Goal: Task Accomplishment & Management: Manage account settings

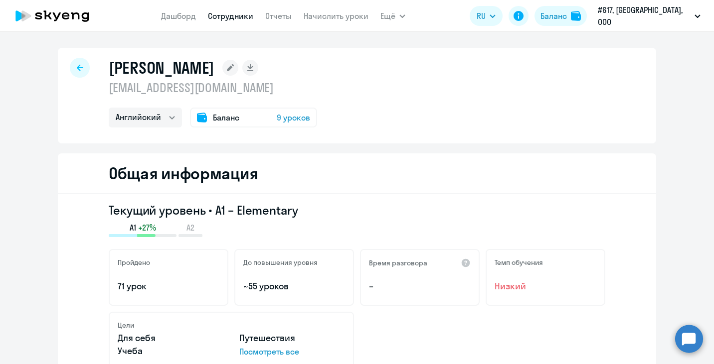
select select "english"
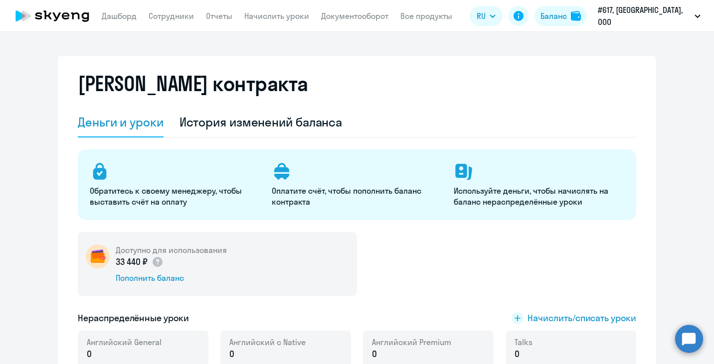
select select "english_adult_not_native_speaker"
click at [693, 336] on circle at bounding box center [689, 339] width 28 height 28
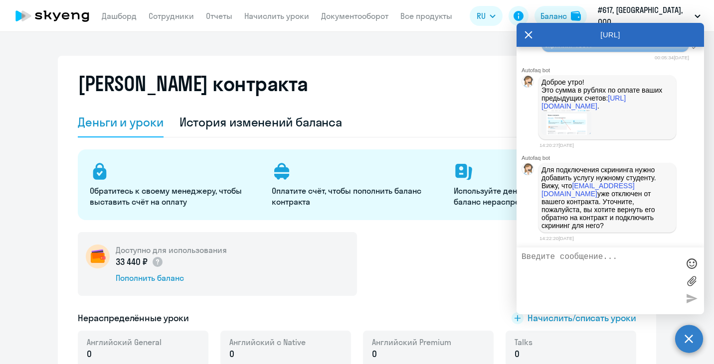
scroll to position [12859, 0]
click at [562, 135] on img at bounding box center [566, 122] width 50 height 25
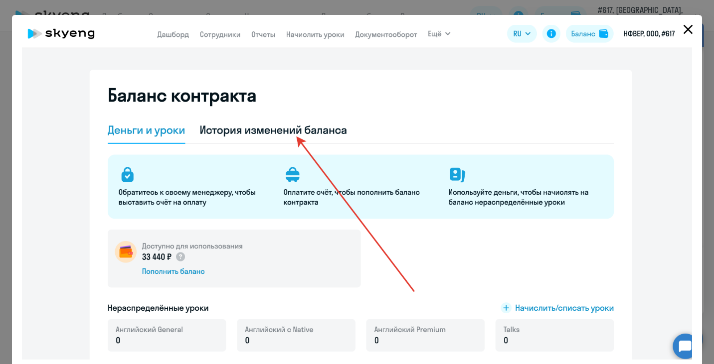
click at [688, 31] on icon "Close" at bounding box center [688, 29] width 16 height 16
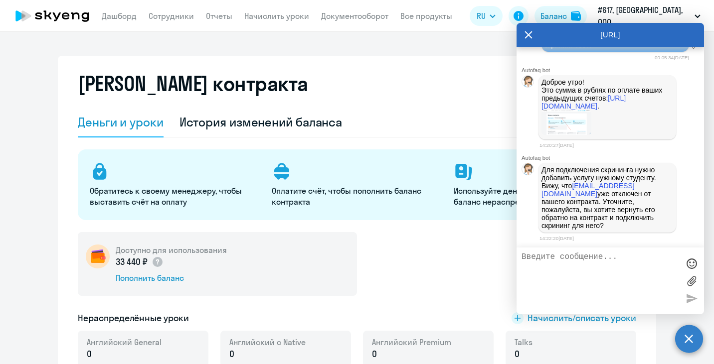
scroll to position [12886, 0]
click at [567, 108] on link "[URL][DOMAIN_NAME]" at bounding box center [583, 102] width 84 height 16
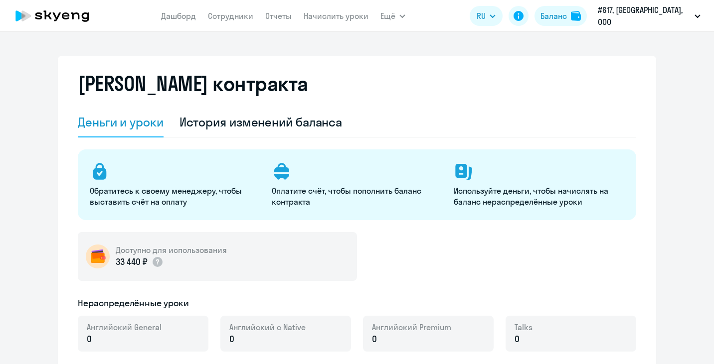
select select "english_adult_not_native_speaker"
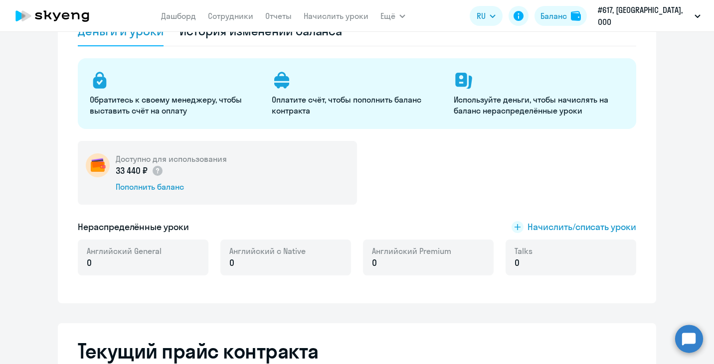
scroll to position [66, 0]
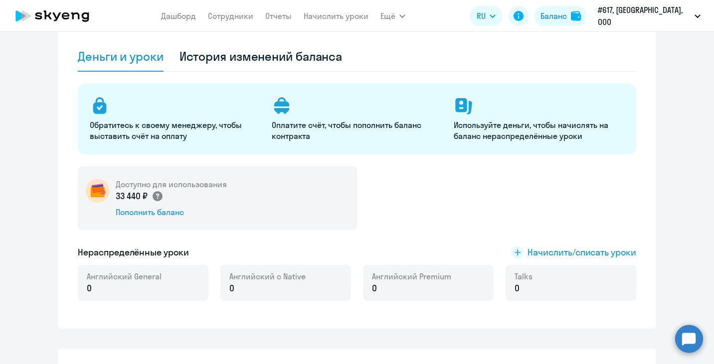
click at [157, 196] on icon at bounding box center [156, 196] width 3 height 5
drag, startPoint x: 175, startPoint y: 196, endPoint x: 107, endPoint y: 184, distance: 68.9
click at [107, 184] on div "Доступно для использования 33 440 ₽ Пополнить баланс" at bounding box center [217, 198] width 279 height 64
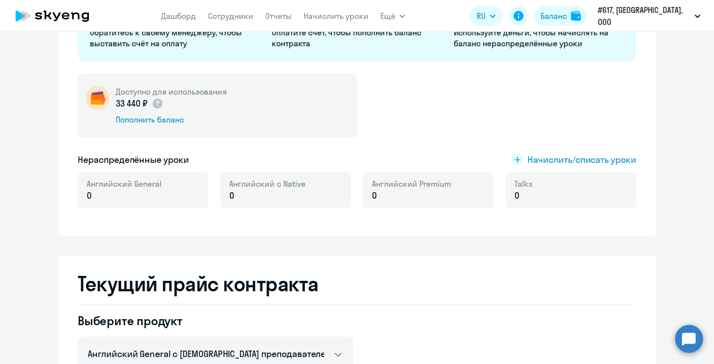
scroll to position [160, 0]
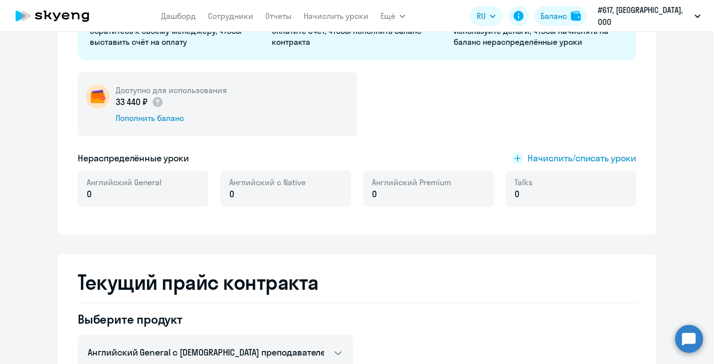
click at [691, 341] on circle at bounding box center [689, 339] width 28 height 28
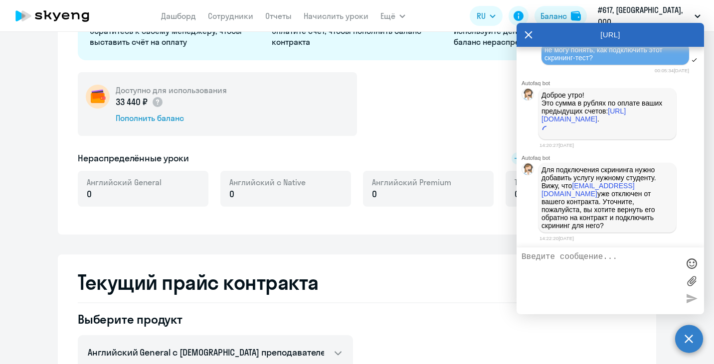
scroll to position [12886, 0]
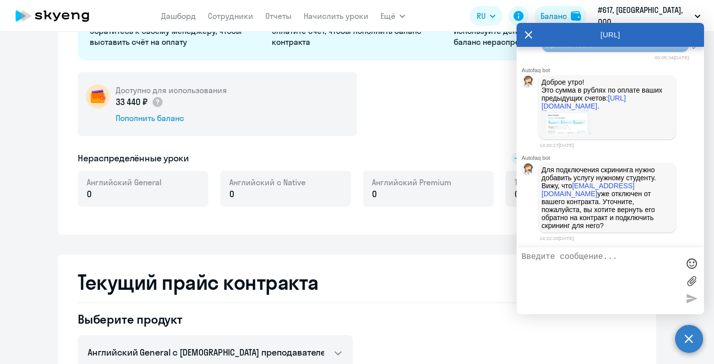
click at [530, 33] on icon at bounding box center [528, 34] width 7 height 7
